Goal: Download file/media

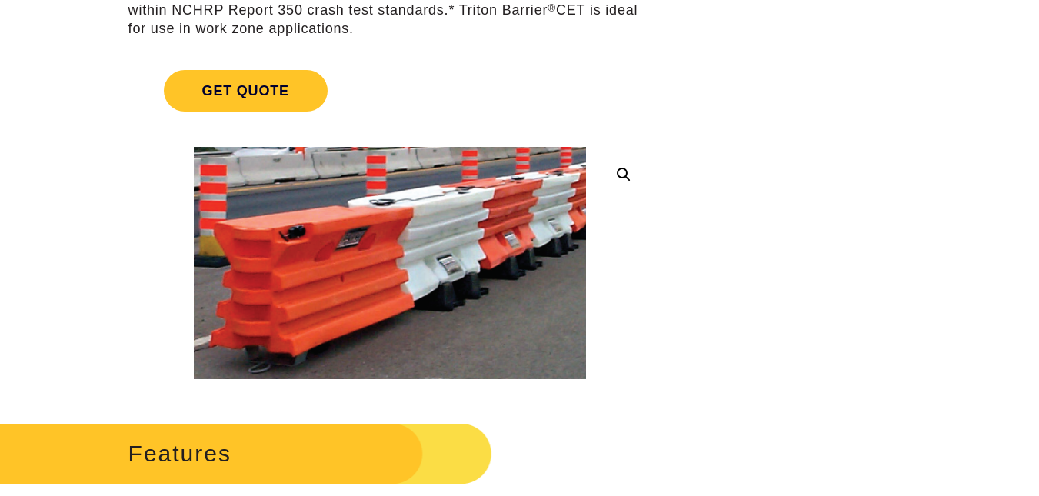
scroll to position [434, 0]
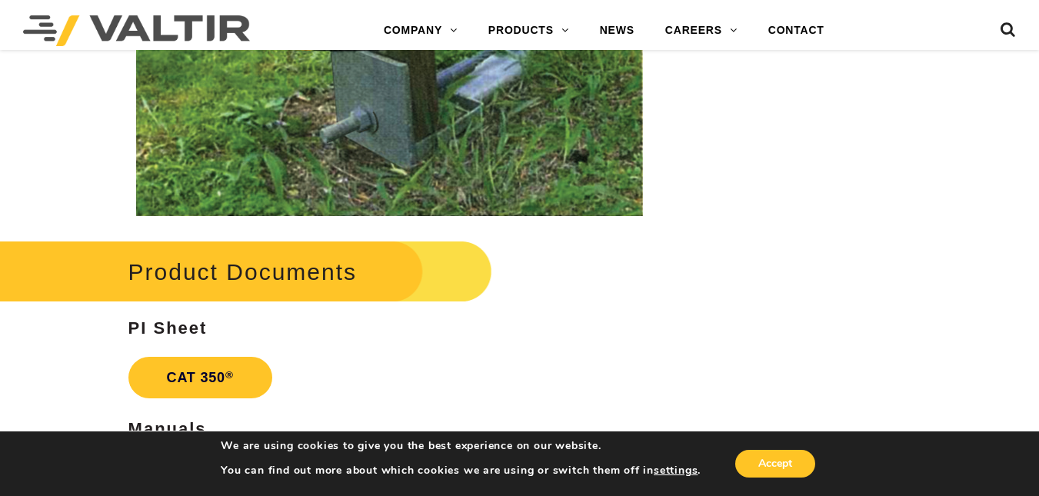
scroll to position [3036, 0]
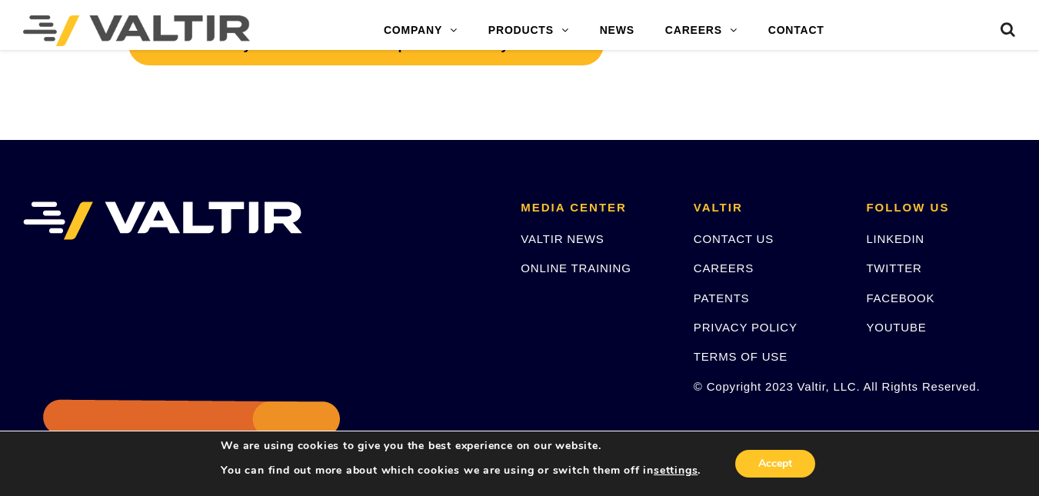
click at [519, 58] on link "CAT ® 350 System Product Description Assembly Manual" at bounding box center [365, 45] width 475 height 42
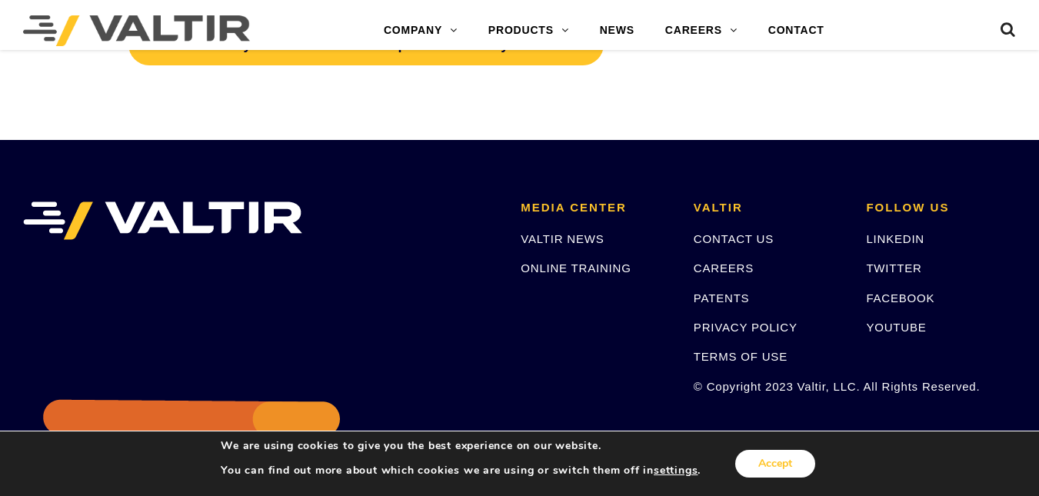
click at [783, 468] on button "Accept" at bounding box center [775, 464] width 80 height 28
